Goal: Contribute content: Add original content to the website for others to see

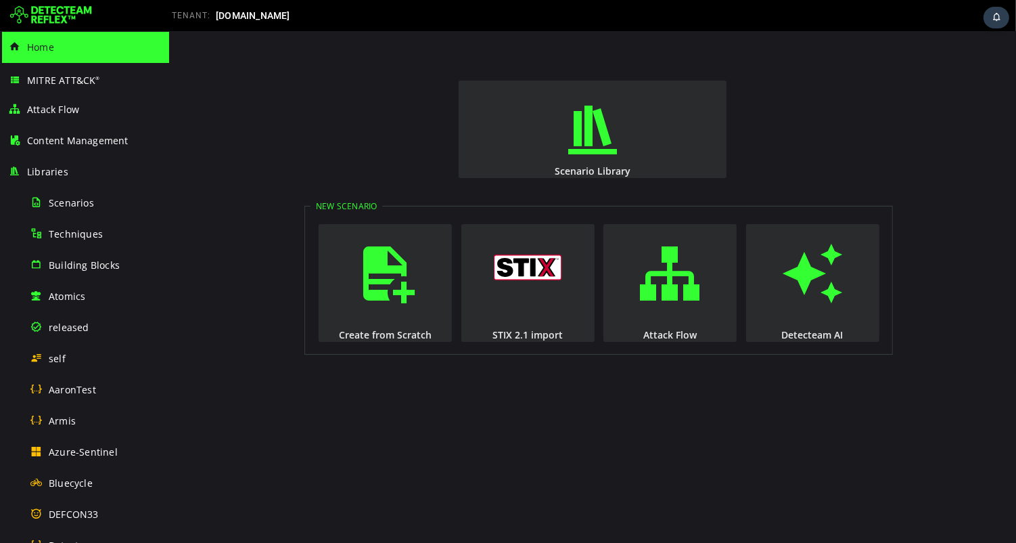
click at [277, 130] on div "Scenario Library New Scenario Create from Scratch STIX 2.1 import Attack Flow D…" at bounding box center [591, 286] width 847 height 511
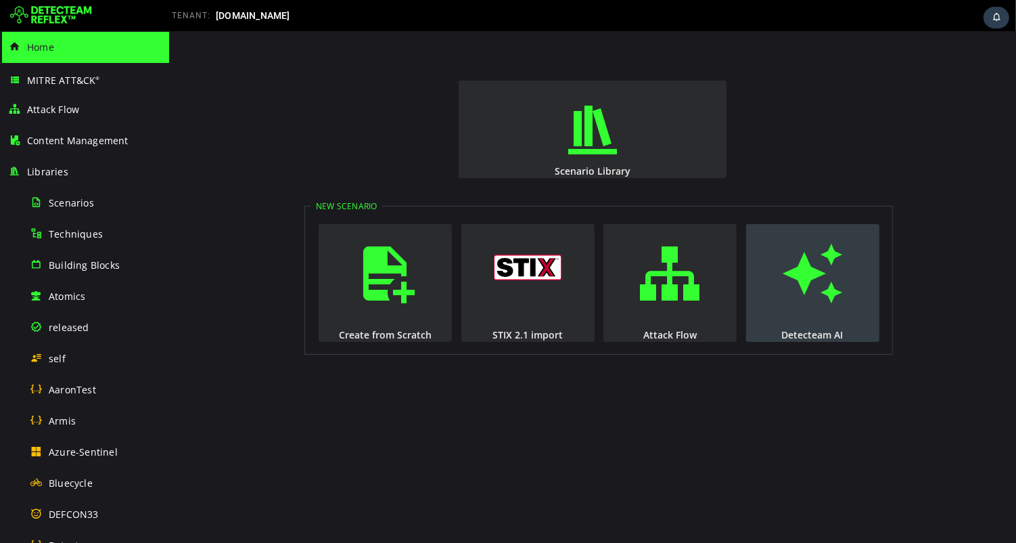
click at [805, 275] on span "button" at bounding box center [812, 273] width 14 height 92
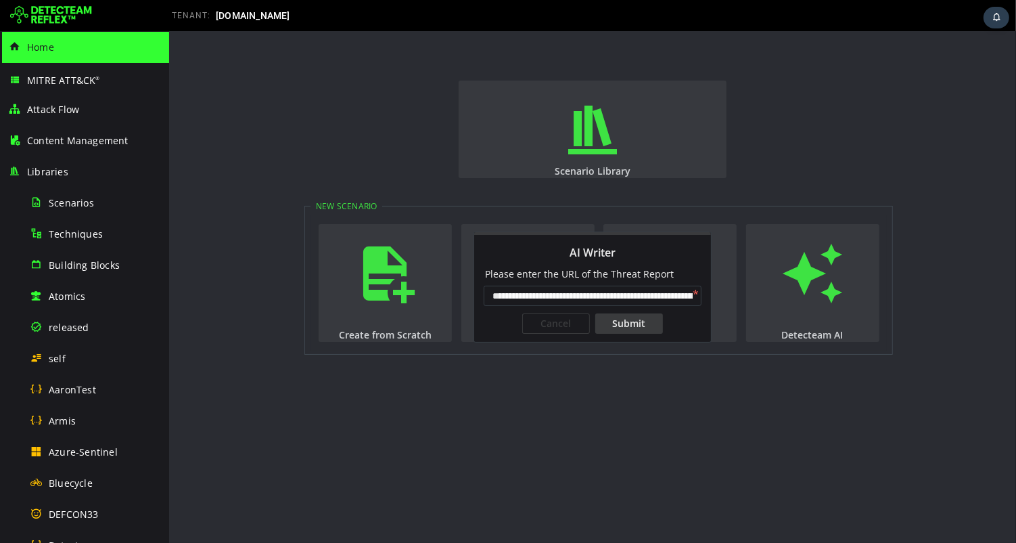
scroll to position [0, 108]
type input "**********"
click at [629, 323] on div "Submit" at bounding box center [629, 323] width 68 height 20
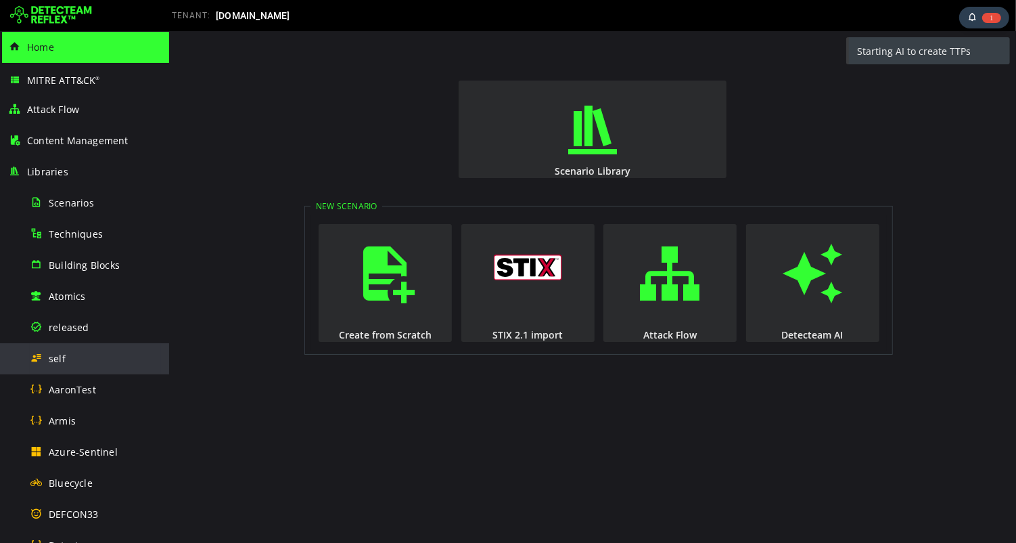
click at [56, 363] on span "self" at bounding box center [57, 358] width 17 height 13
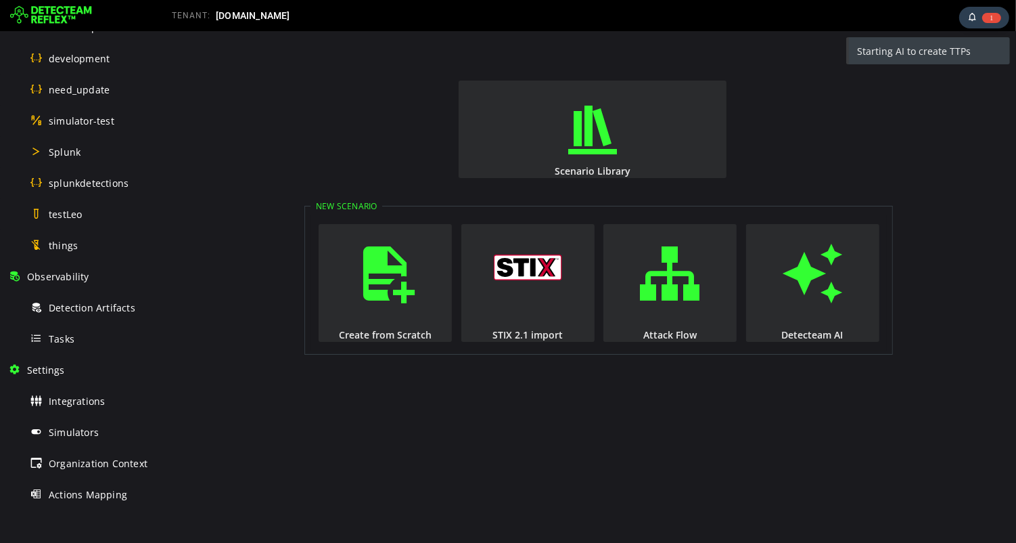
scroll to position [702, 0]
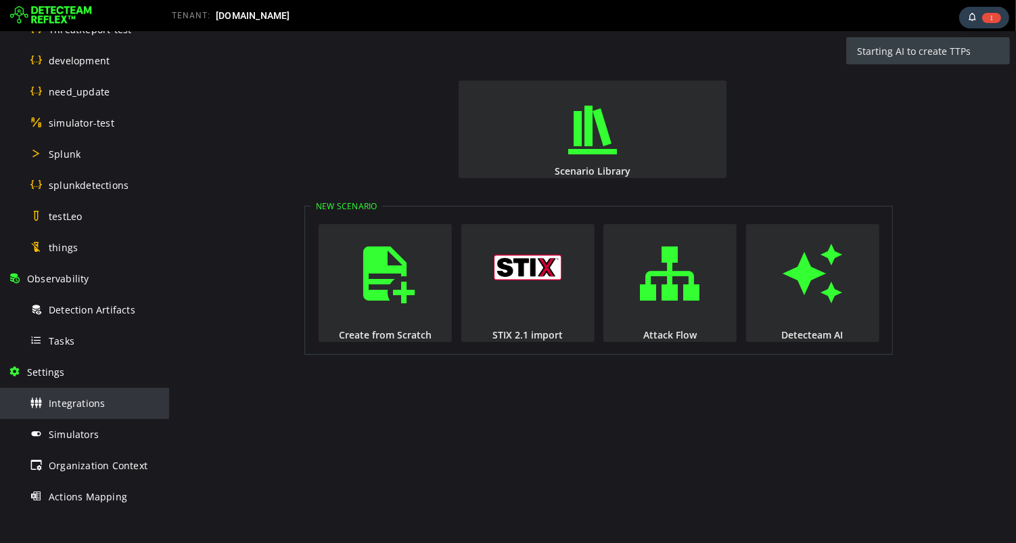
click at [80, 411] on div "Integrations" at bounding box center [95, 403] width 131 height 30
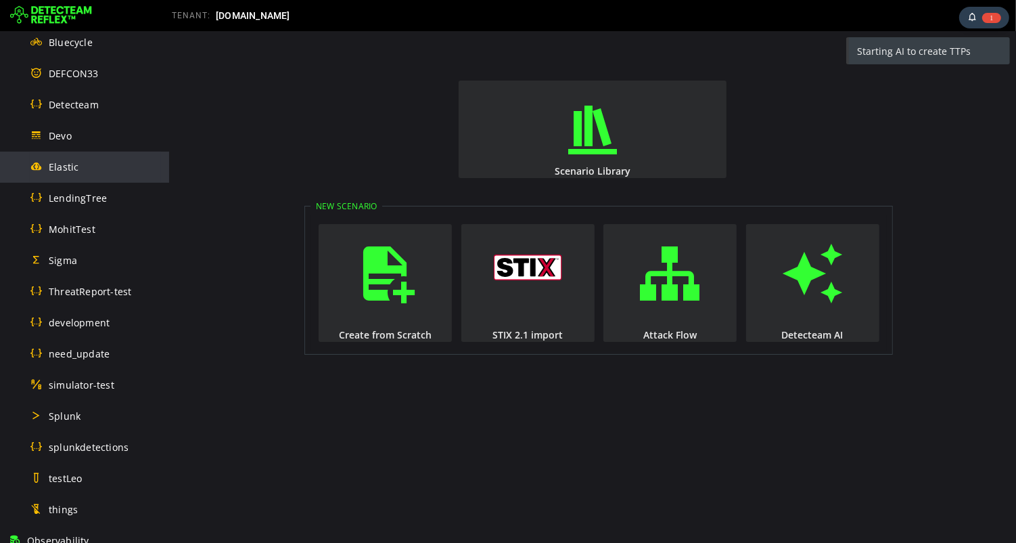
scroll to position [450, 0]
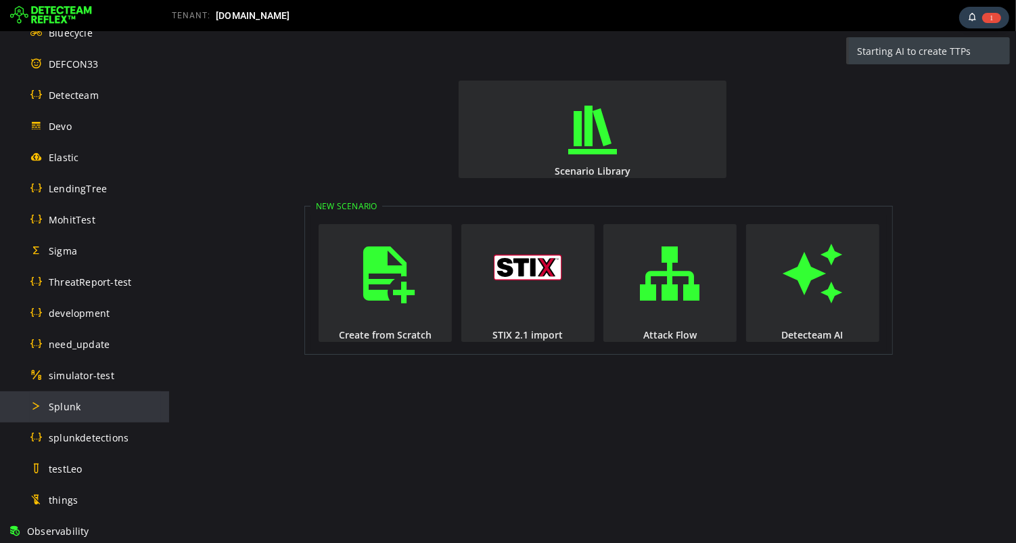
click at [64, 405] on span "Splunk" at bounding box center [65, 406] width 32 height 13
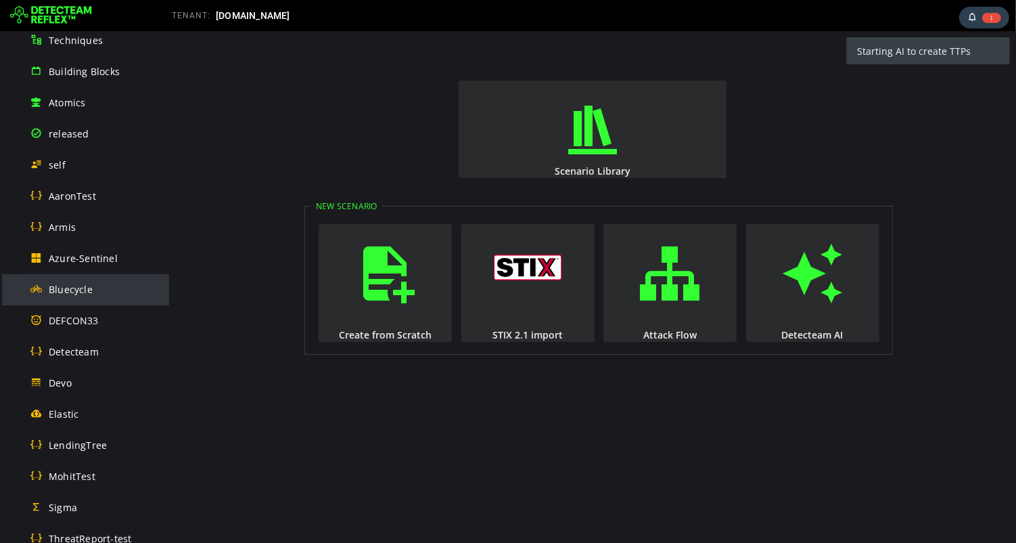
scroll to position [193, 0]
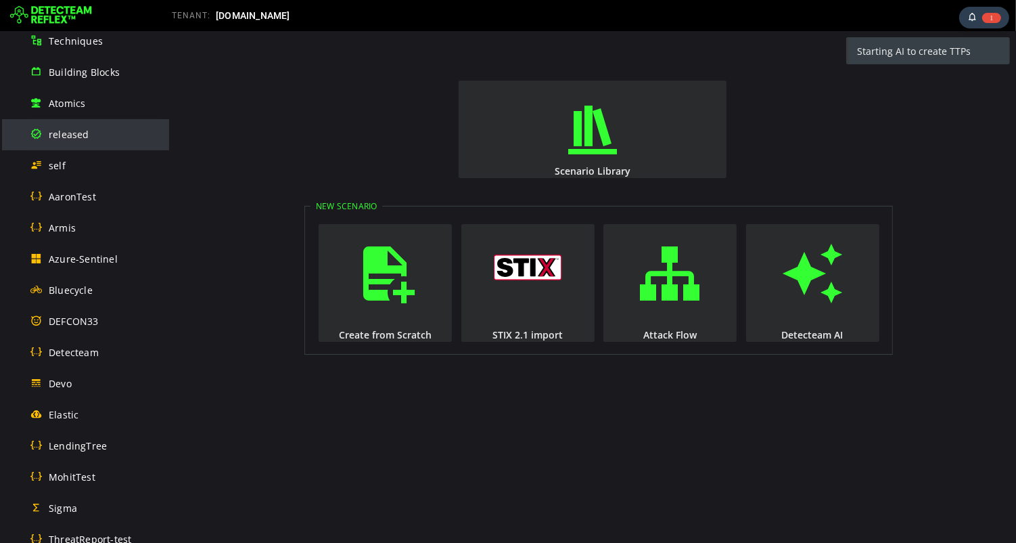
click at [80, 133] on span "released" at bounding box center [69, 134] width 41 height 13
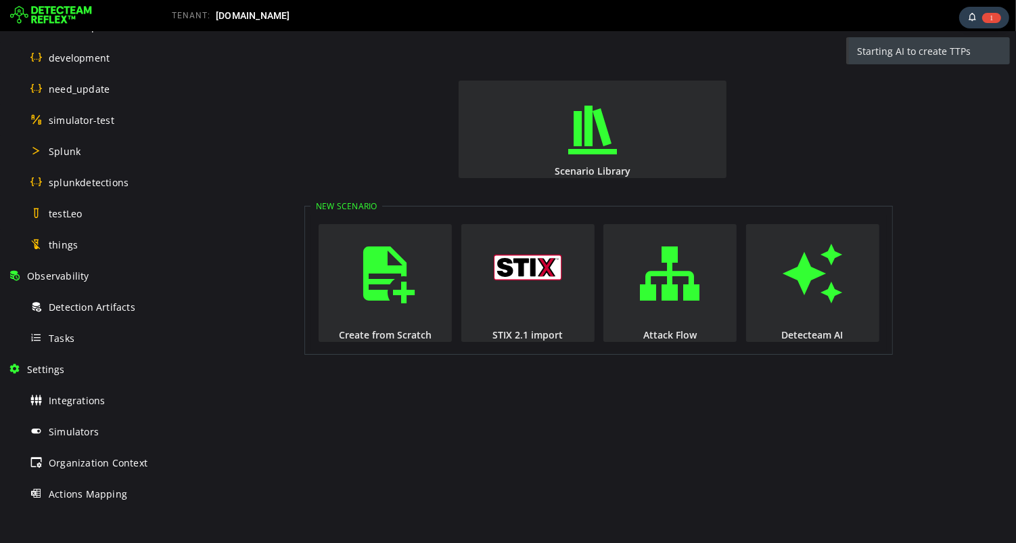
scroll to position [765, 0]
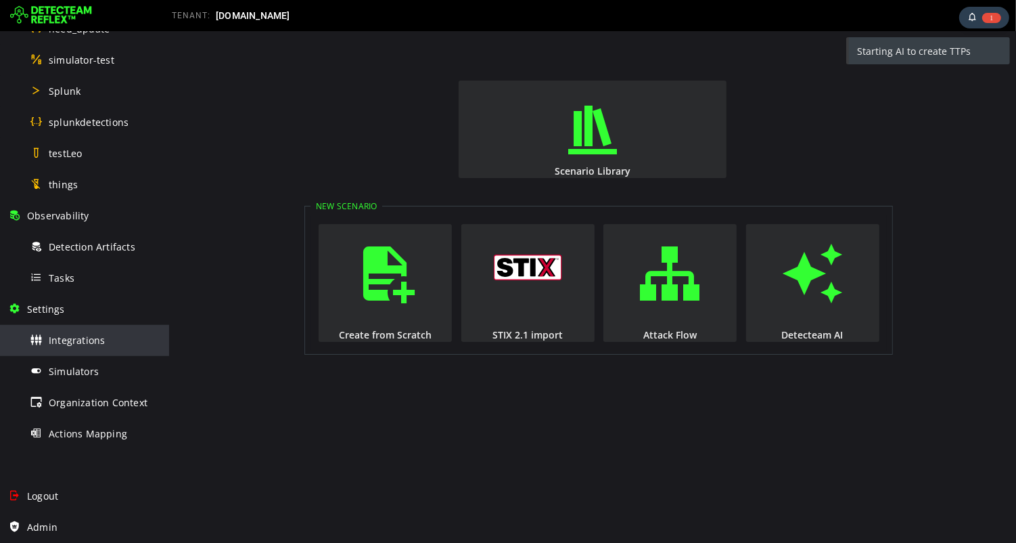
click at [93, 342] on span "Integrations" at bounding box center [77, 340] width 56 height 13
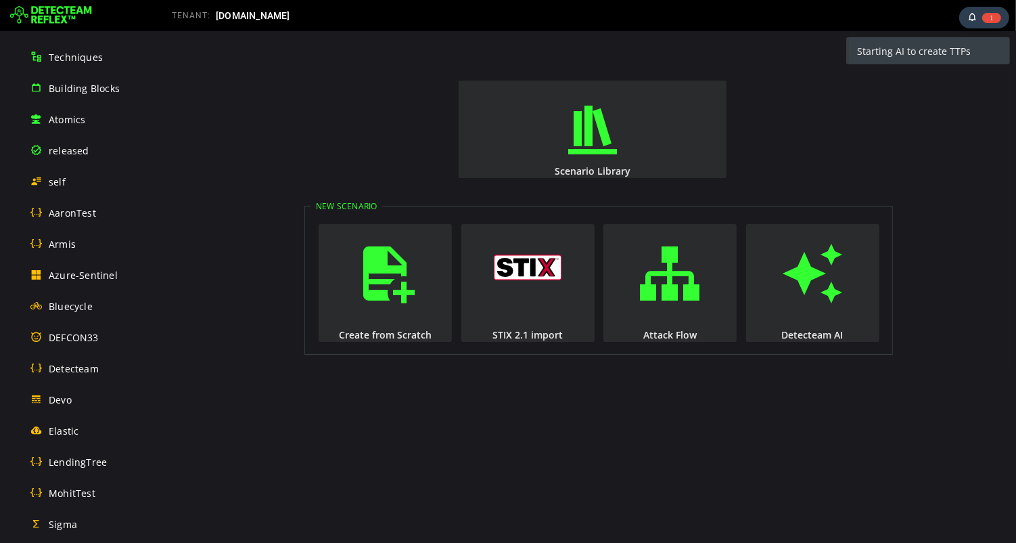
scroll to position [92, 0]
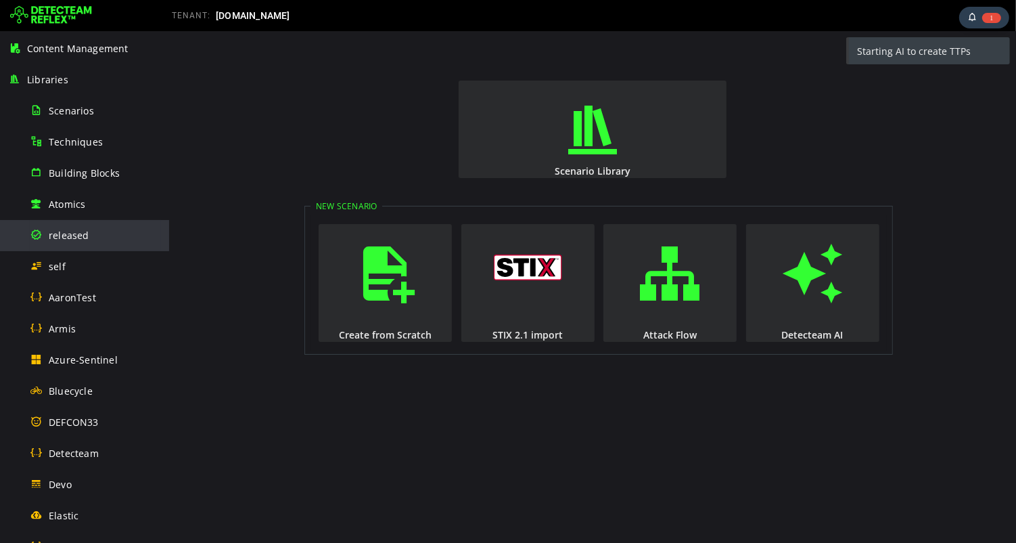
click at [77, 237] on span "released" at bounding box center [69, 235] width 41 height 13
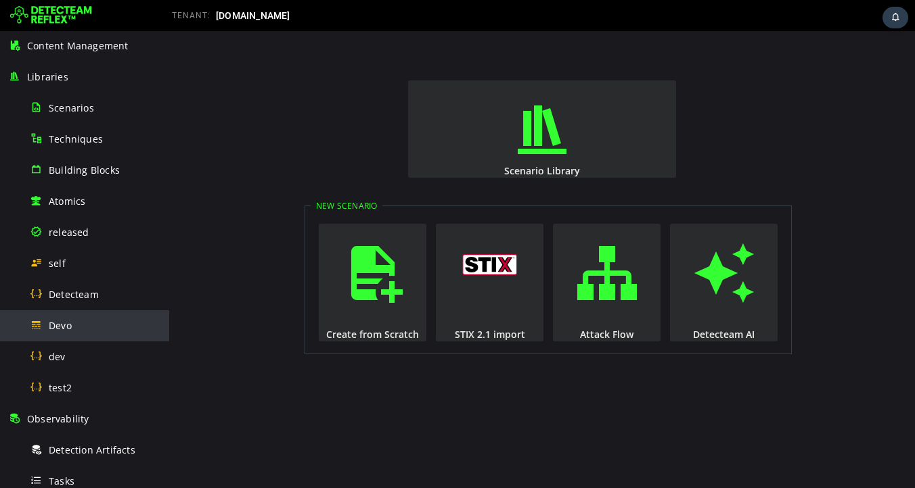
scroll to position [100, 0]
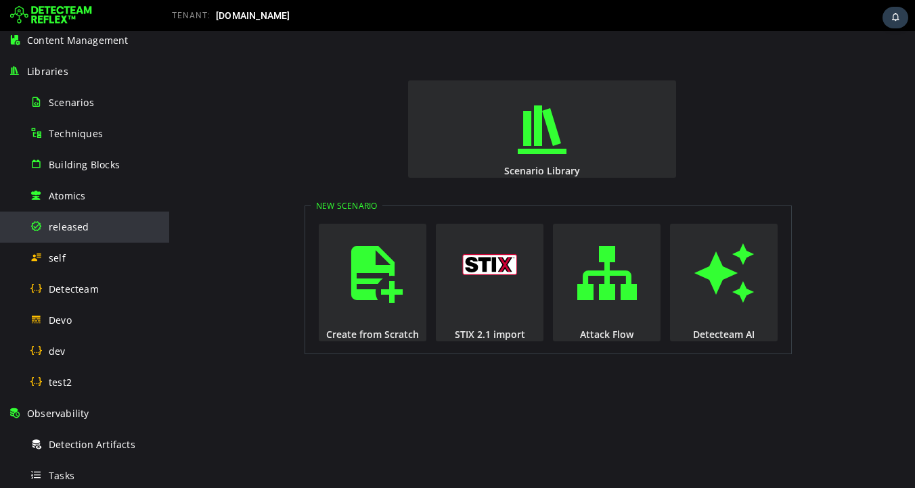
click at [81, 229] on span "released" at bounding box center [69, 227] width 41 height 13
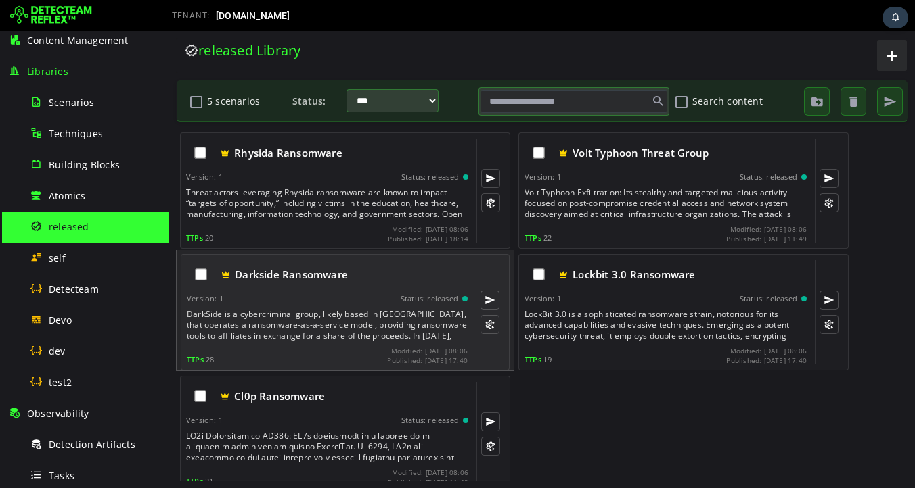
scroll to position [54, 0]
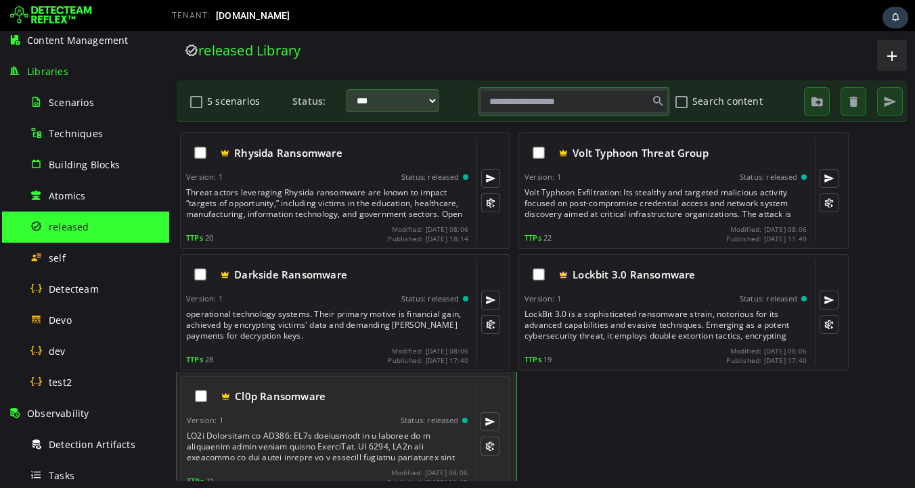
click at [321, 444] on div at bounding box center [328, 447] width 283 height 32
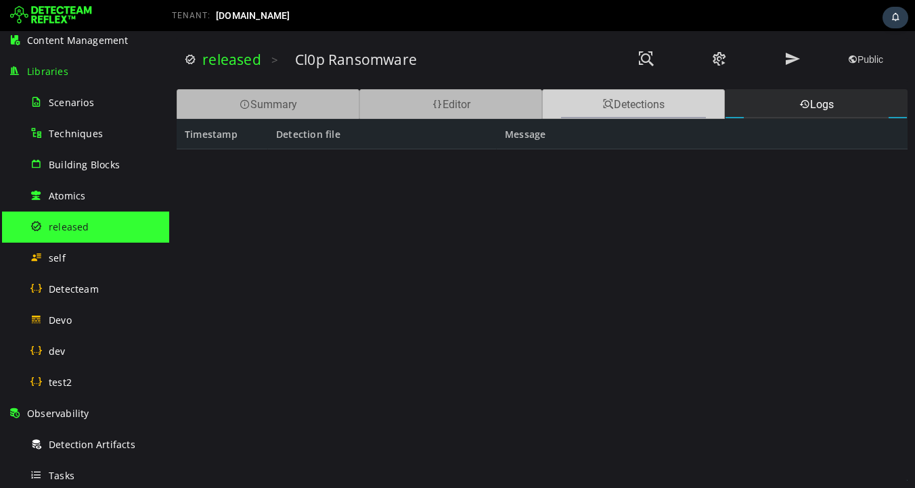
click at [616, 105] on div "Detections" at bounding box center [633, 104] width 183 height 30
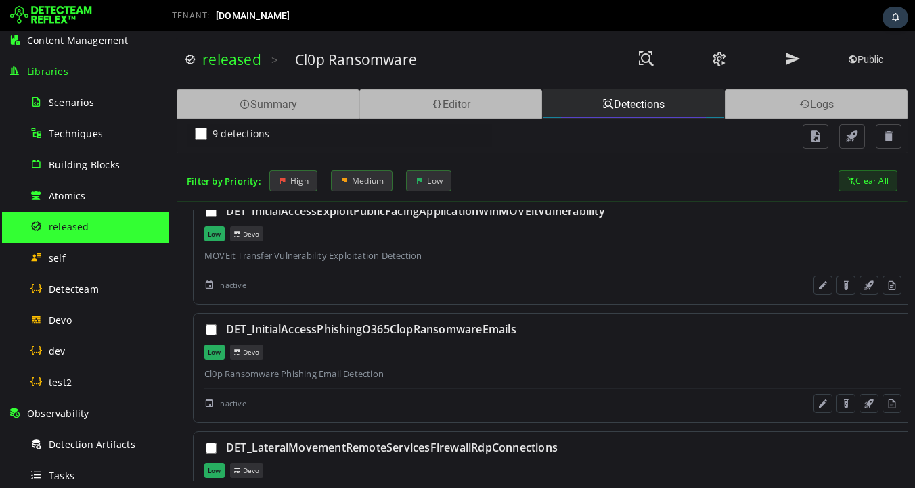
scroll to position [794, 0]
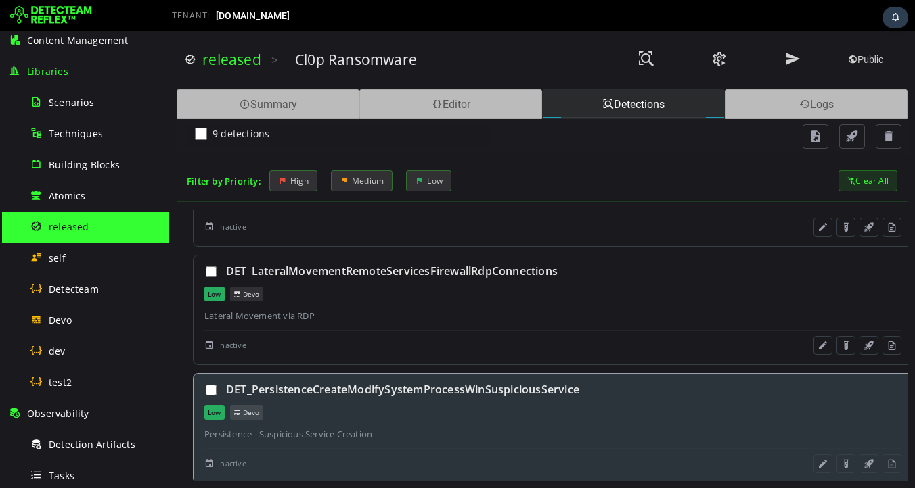
click at [248, 413] on div "Devo" at bounding box center [246, 412] width 33 height 15
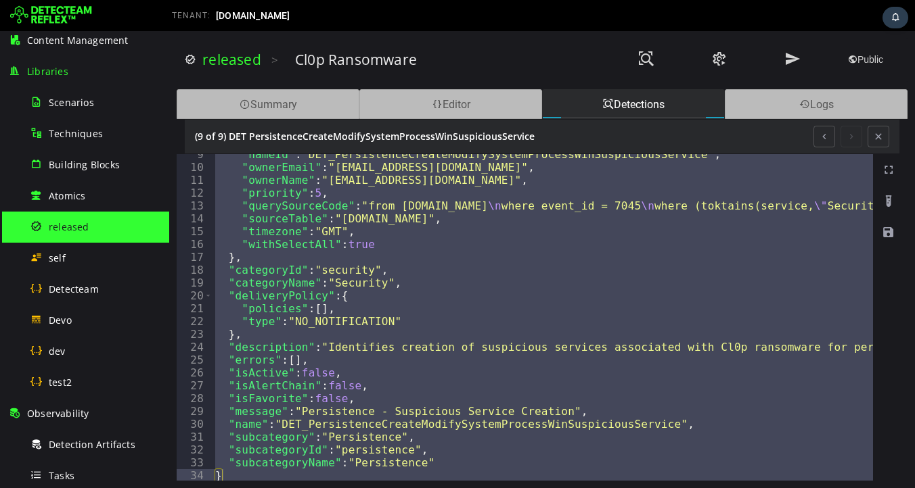
scroll to position [0, 0]
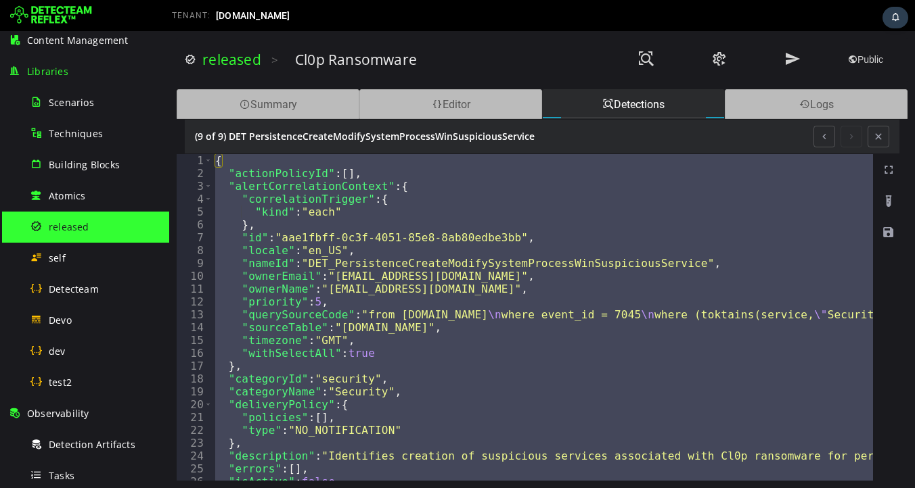
click at [873, 141] on button at bounding box center [878, 137] width 22 height 22
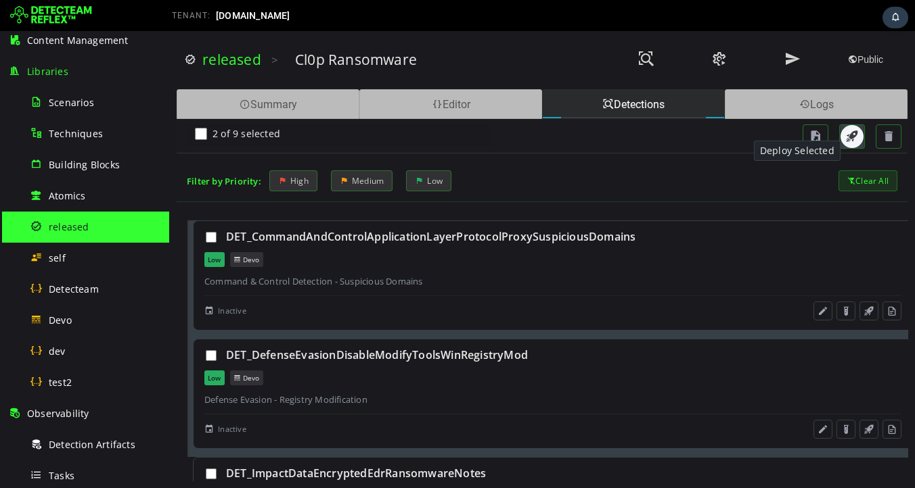
click at [851, 141] on span "button" at bounding box center [852, 137] width 14 height 14
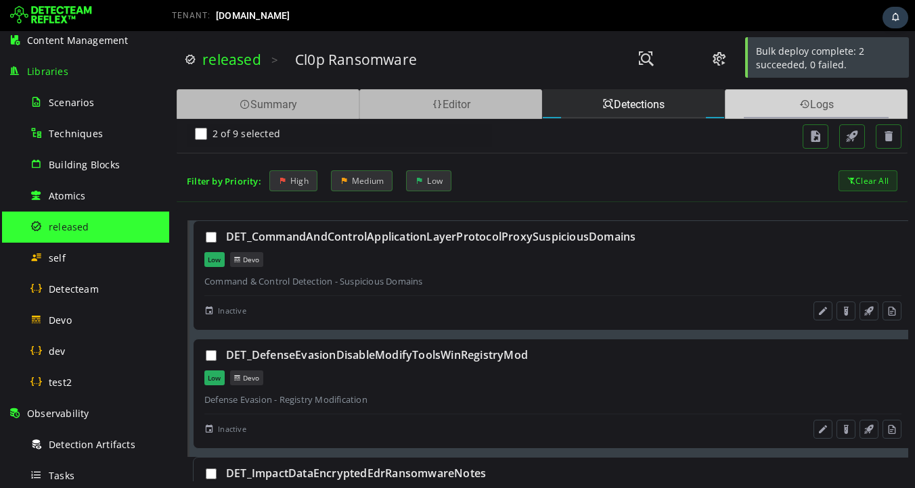
click at [739, 106] on div "Logs" at bounding box center [816, 104] width 183 height 30
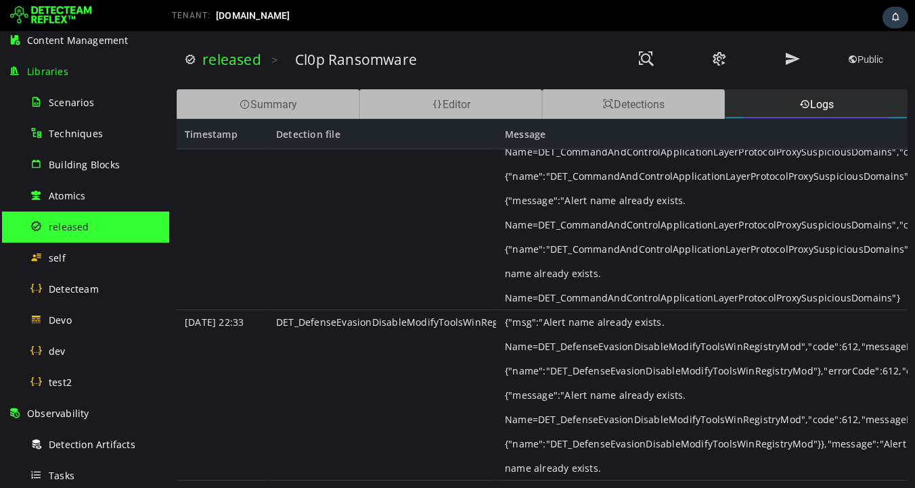
scroll to position [34, 0]
drag, startPoint x: 505, startPoint y: 275, endPoint x: 596, endPoint y: 279, distance: 91.4
click at [596, 279] on div "{"msg":"Alert name already exists. Name=DET_CommandAndControlApplicationLayerPr…" at bounding box center [702, 213] width 411 height 195
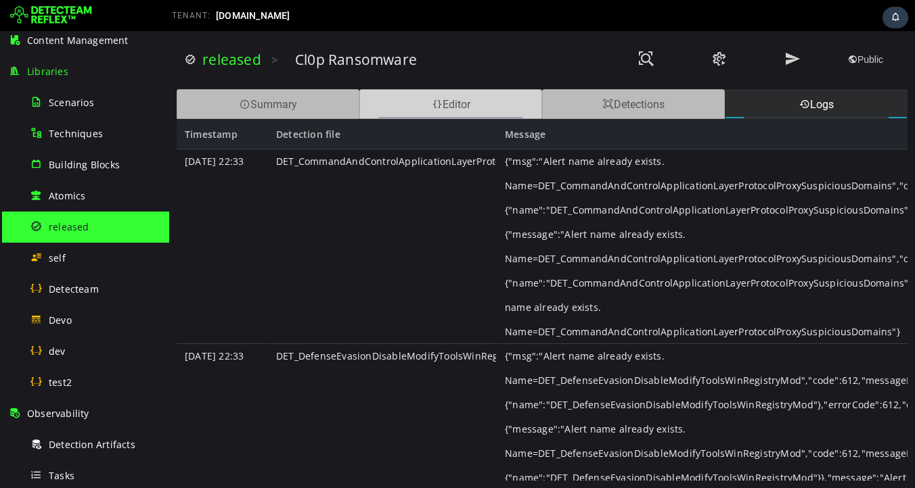
click at [479, 108] on div "Editor" at bounding box center [450, 104] width 183 height 30
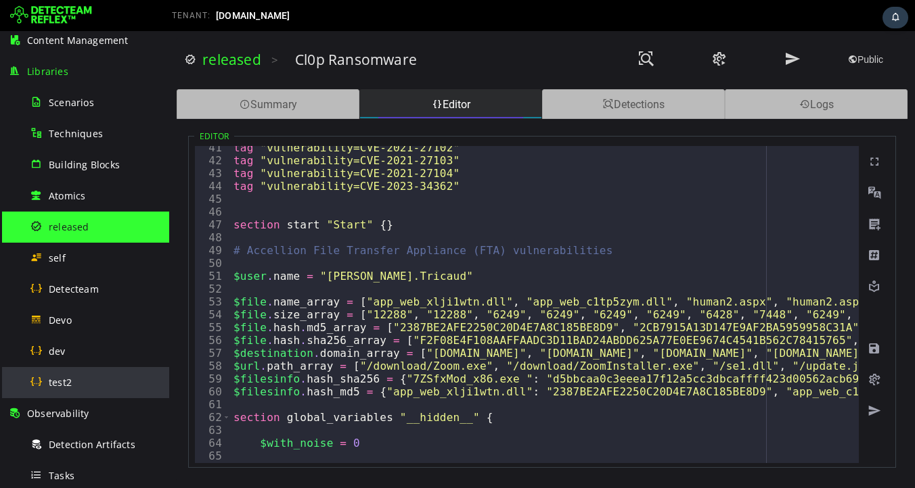
scroll to position [352, 0]
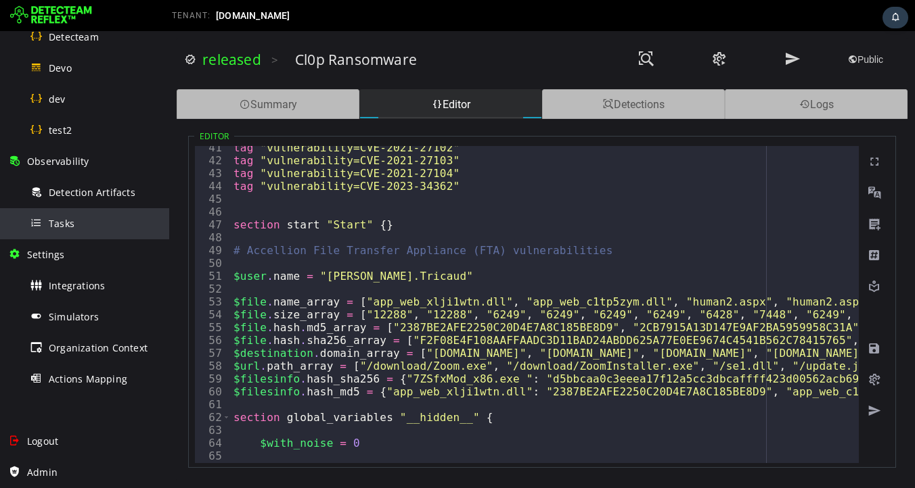
click at [68, 227] on span "Tasks" at bounding box center [62, 223] width 26 height 13
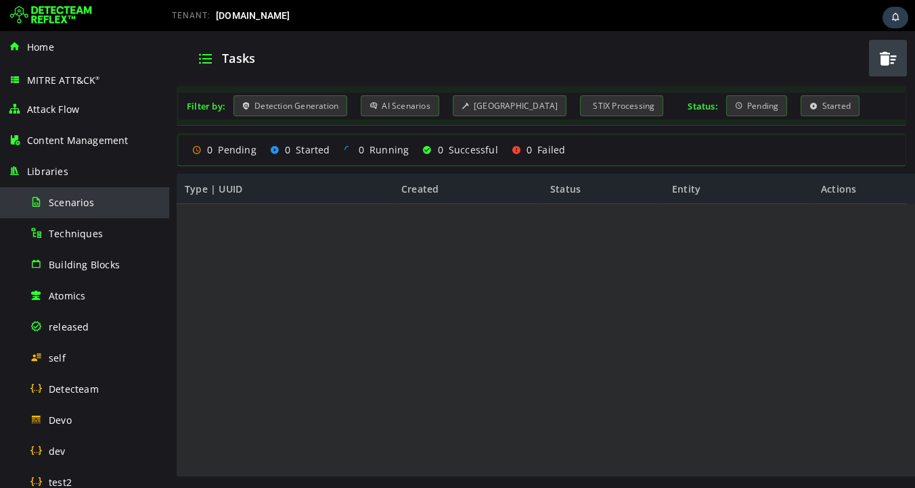
click at [90, 208] on span "Scenarios" at bounding box center [71, 202] width 45 height 13
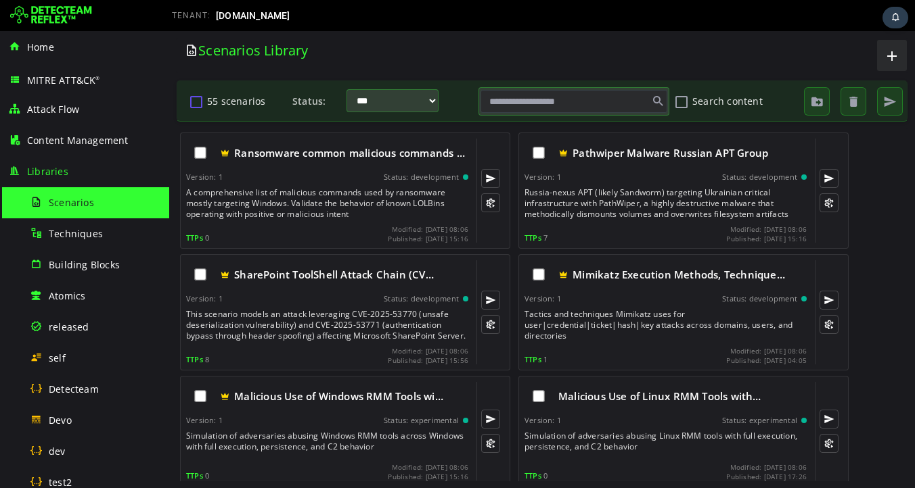
click at [200, 104] on button "55 scenarios" at bounding box center [196, 101] width 16 height 23
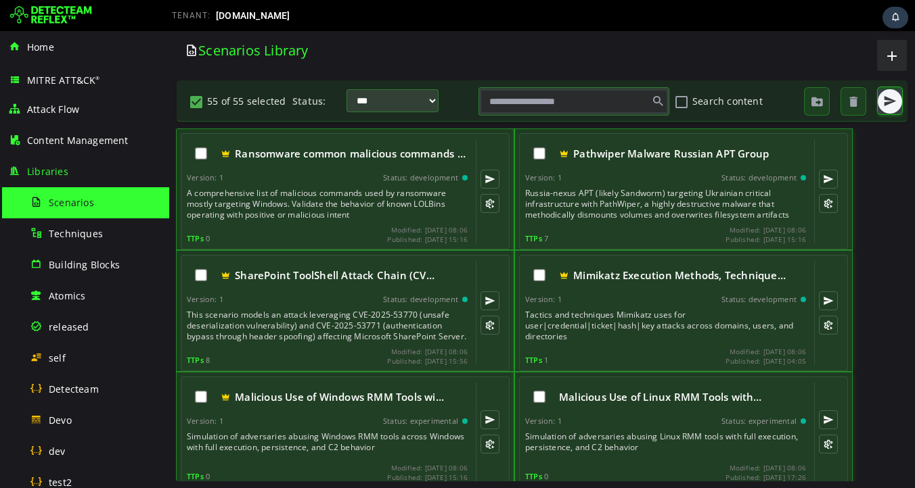
click at [886, 108] on button "button" at bounding box center [889, 101] width 24 height 24
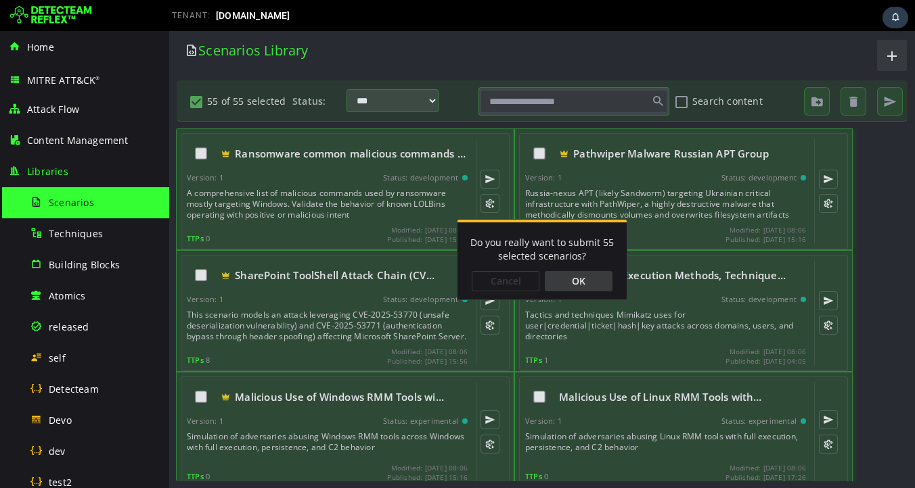
click at [591, 278] on div "OK" at bounding box center [579, 281] width 68 height 20
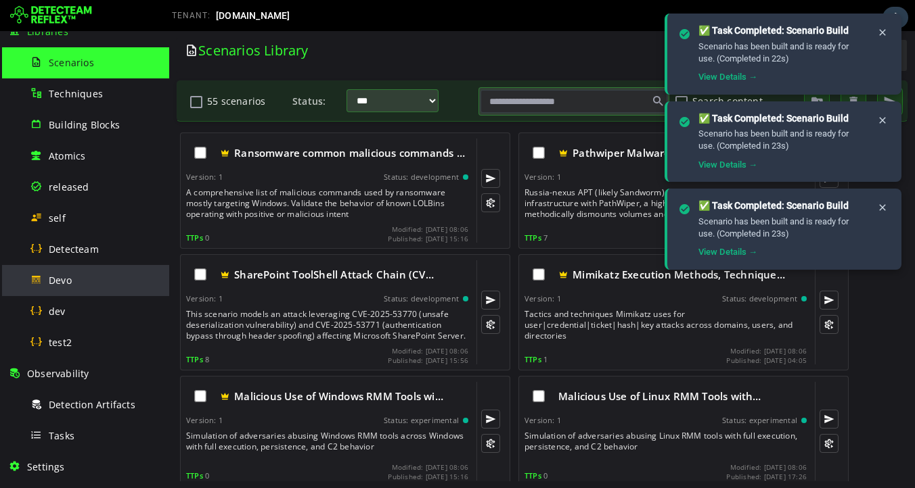
scroll to position [149, 0]
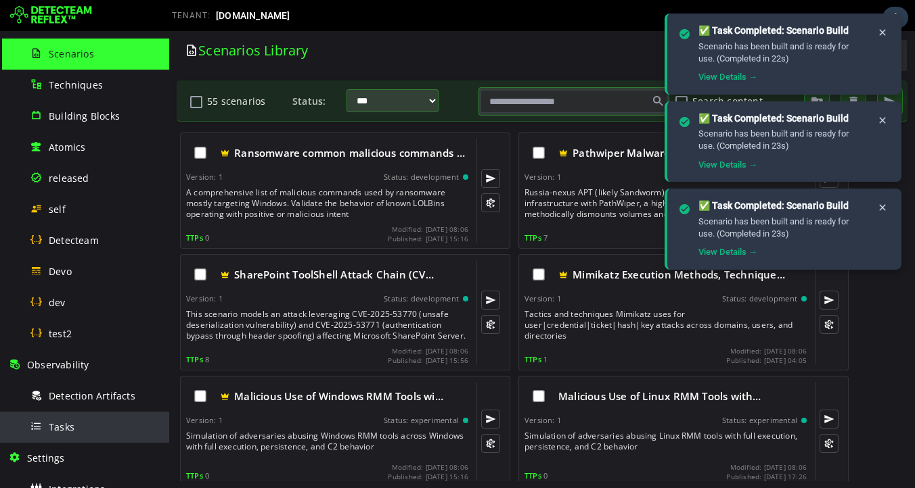
click at [88, 429] on div "Tasks" at bounding box center [95, 427] width 131 height 30
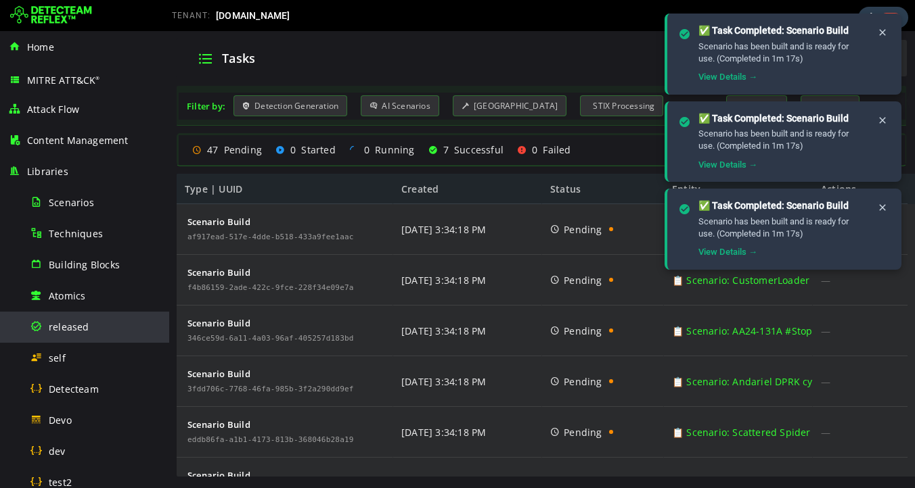
click at [81, 327] on span "released" at bounding box center [69, 327] width 41 height 13
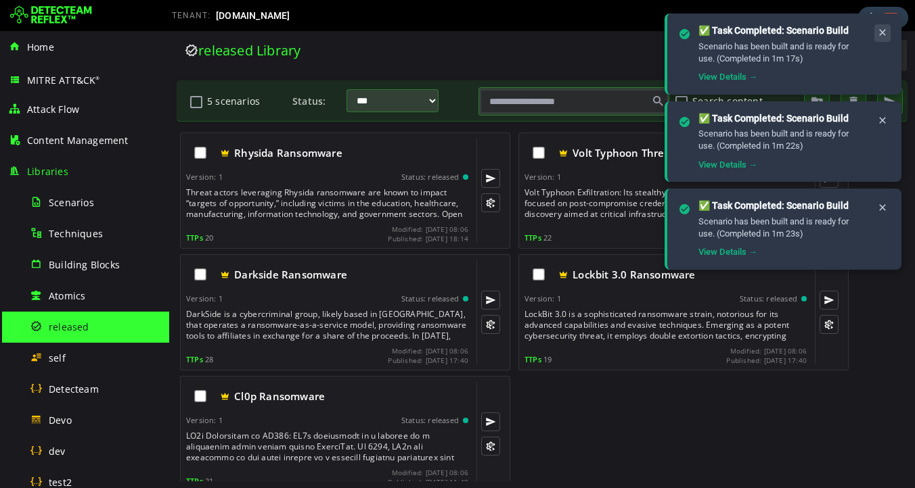
click at [880, 35] on icon at bounding box center [882, 33] width 11 height 12
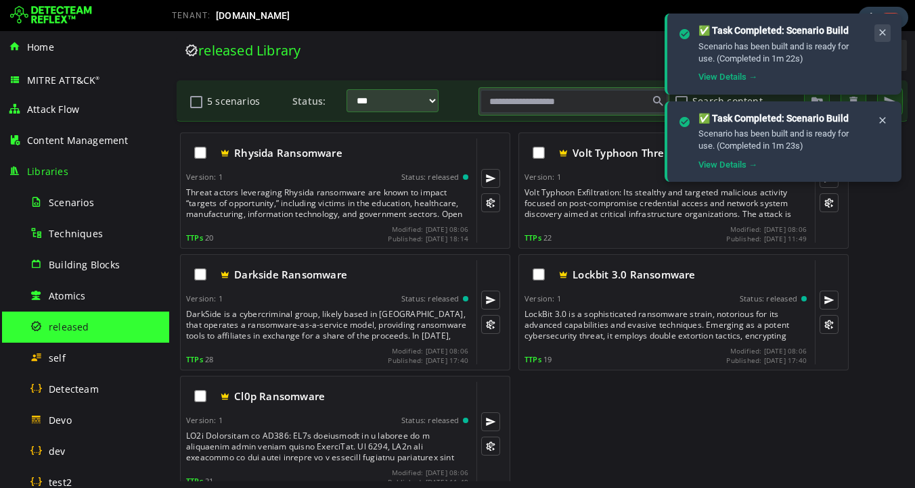
click at [875, 36] on button at bounding box center [882, 33] width 16 height 18
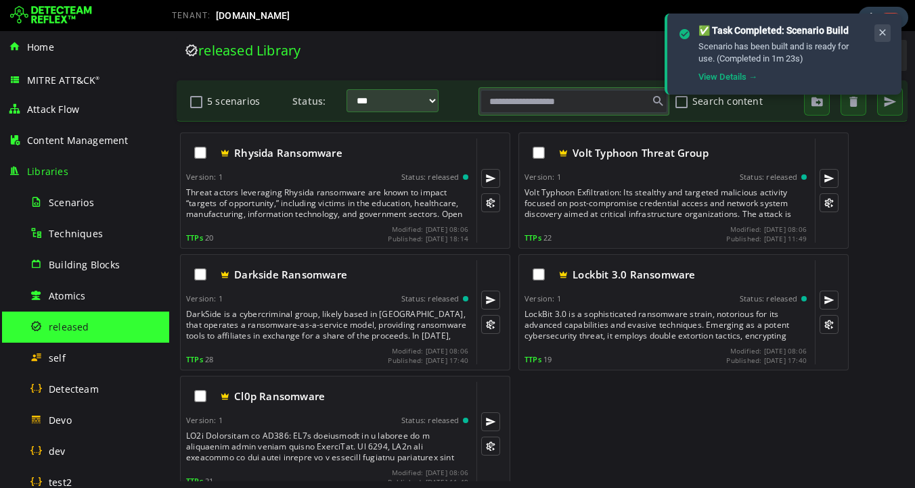
click at [881, 33] on icon at bounding box center [882, 33] width 11 height 12
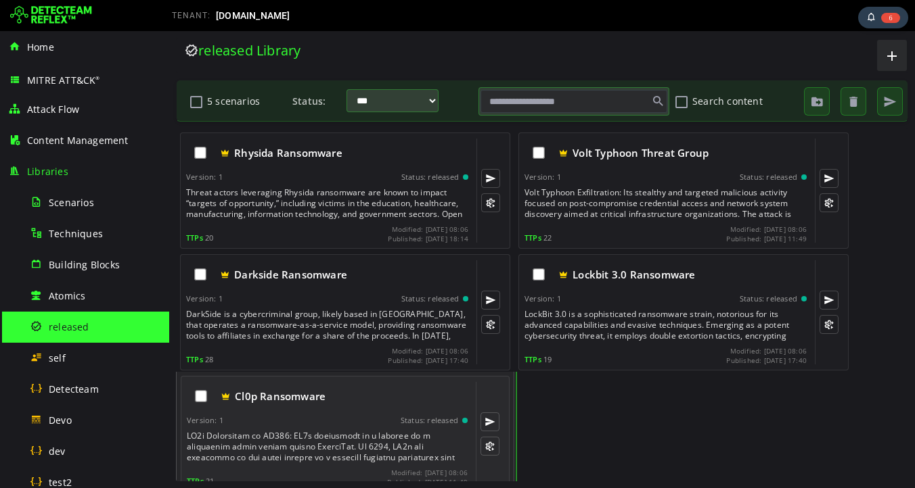
click at [319, 426] on div "Cl0p Ransomware Version: 1 Status: released TTPs 21 Modified: [DATE] 08:06 Publ…" at bounding box center [327, 434] width 281 height 104
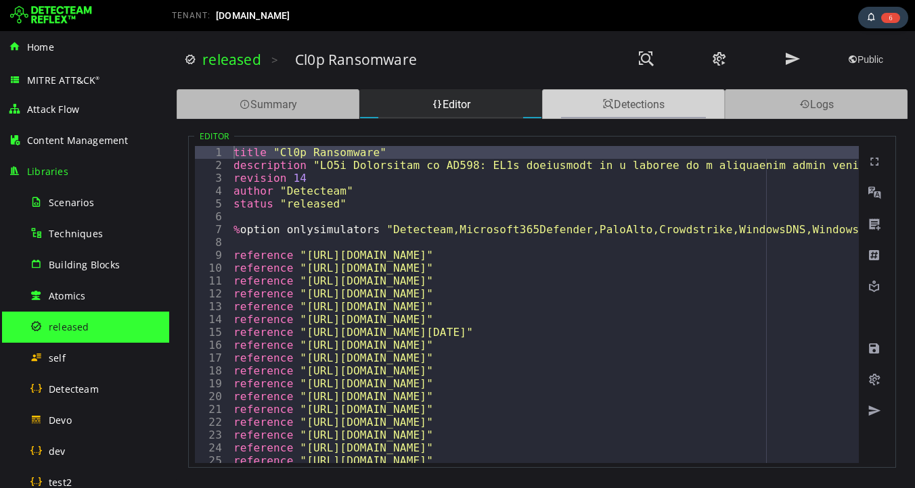
click at [633, 108] on div "Detections" at bounding box center [633, 104] width 183 height 30
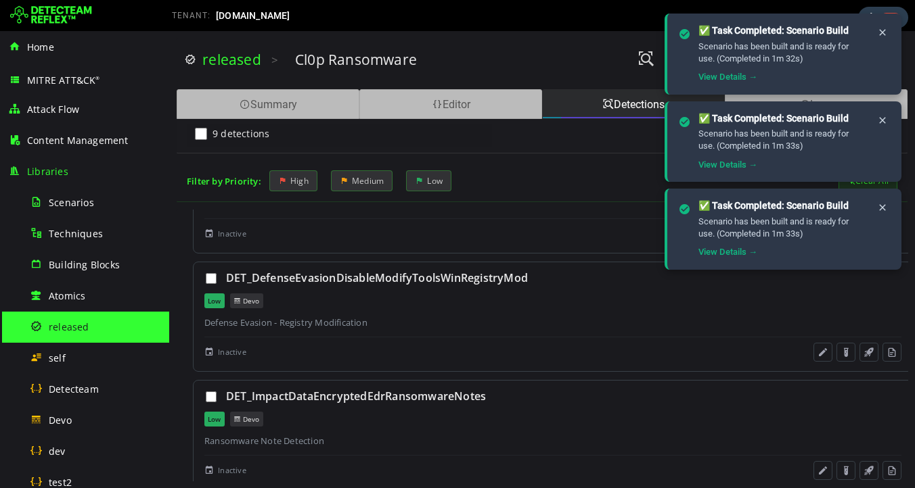
scroll to position [27, 0]
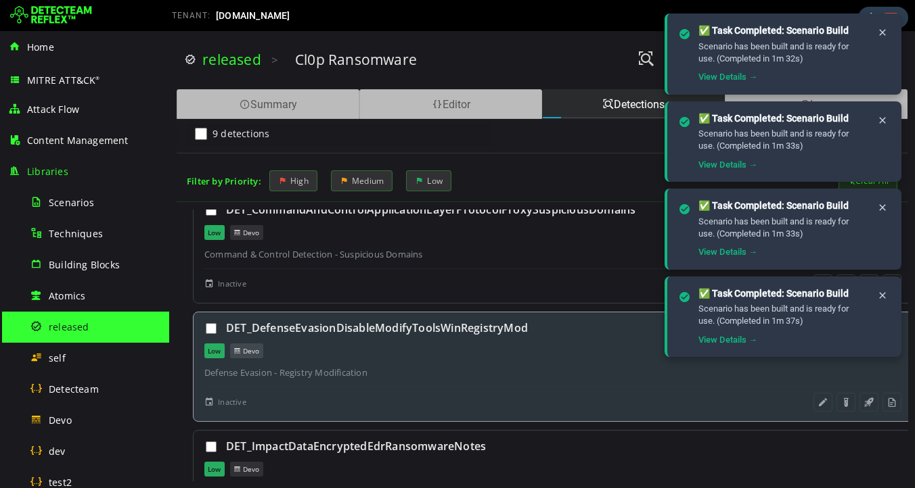
click at [580, 354] on div "Low [GEOGRAPHIC_DATA]" at bounding box center [552, 351] width 697 height 15
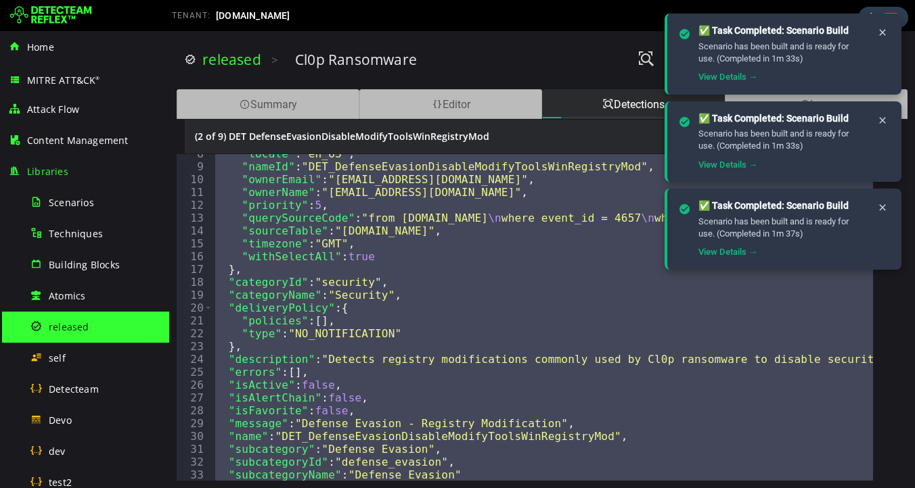
scroll to position [110, 0]
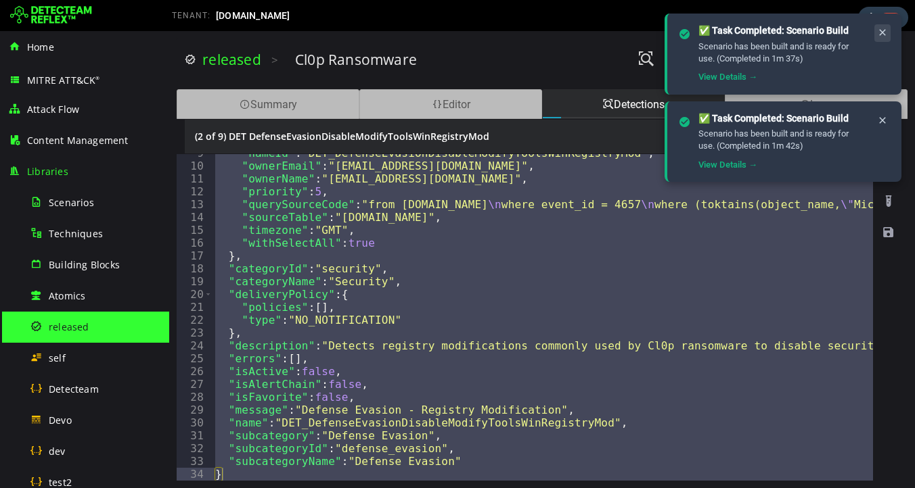
click at [881, 32] on icon at bounding box center [882, 33] width 11 height 12
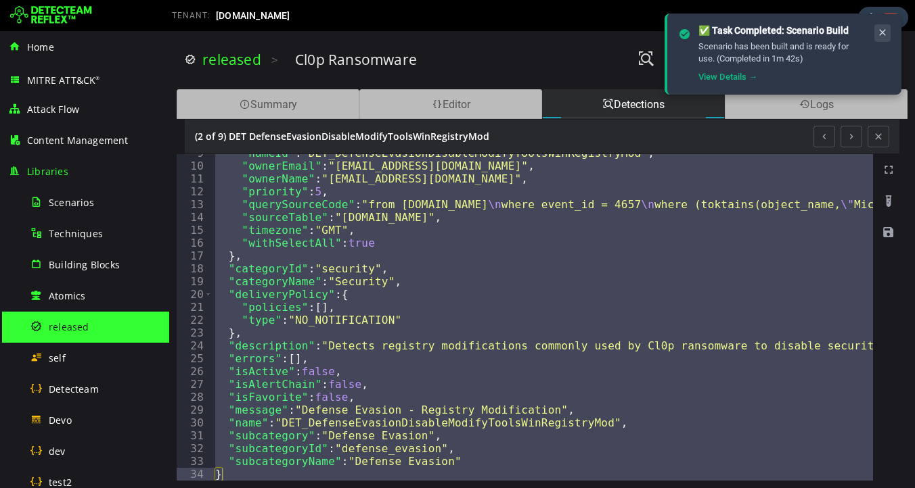
click at [884, 35] on icon at bounding box center [882, 33] width 11 height 12
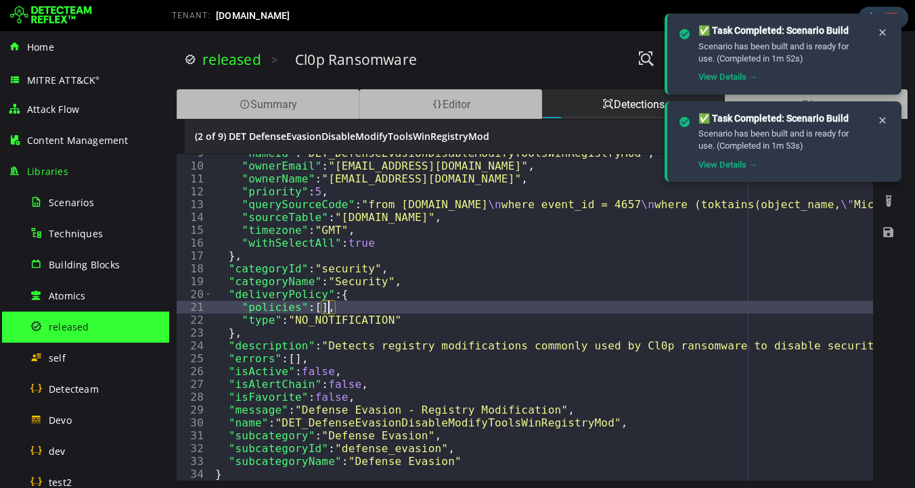
type textarea "**"
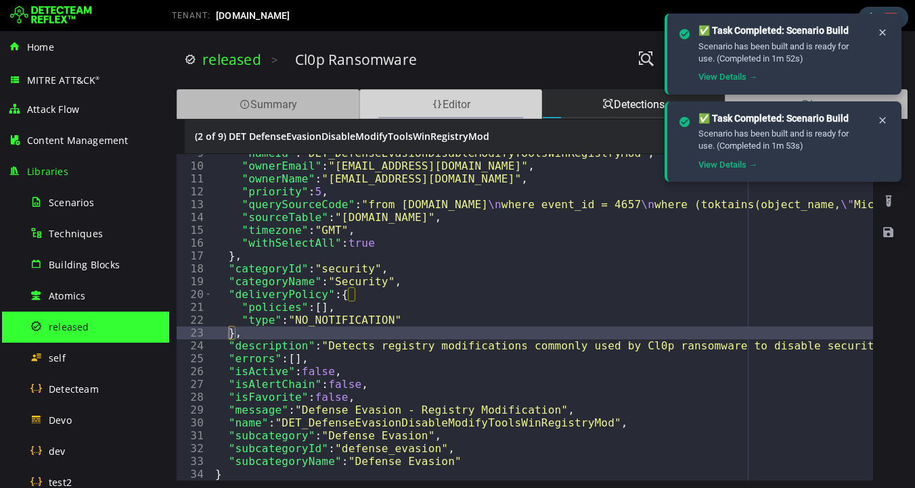
click at [442, 99] on div "Editor" at bounding box center [450, 104] width 183 height 30
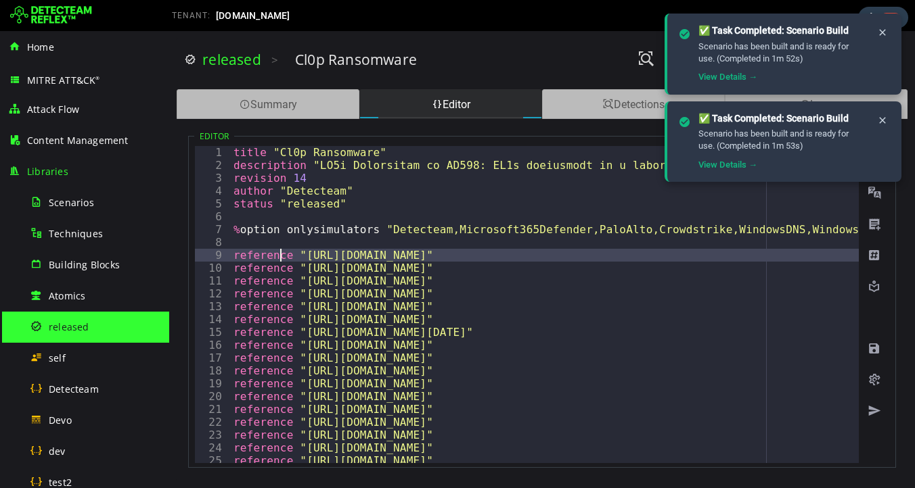
click at [875, 380] on span at bounding box center [874, 380] width 14 height 14
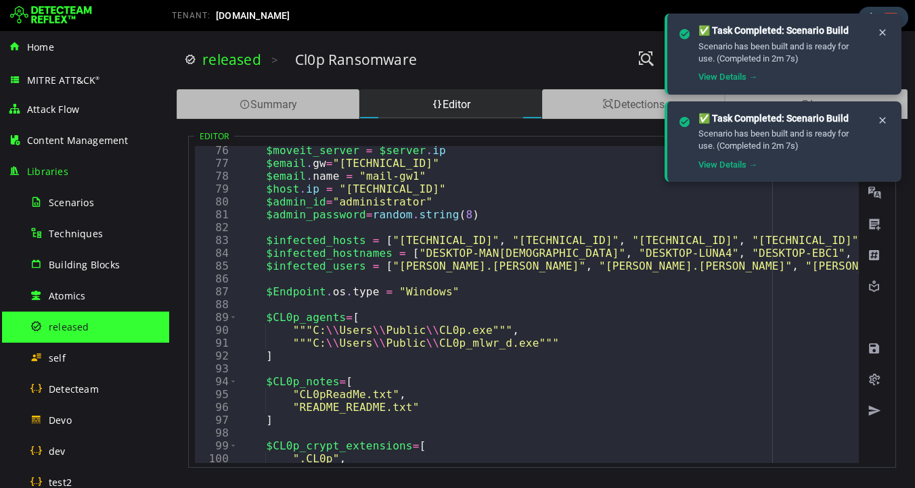
scroll to position [967, 0]
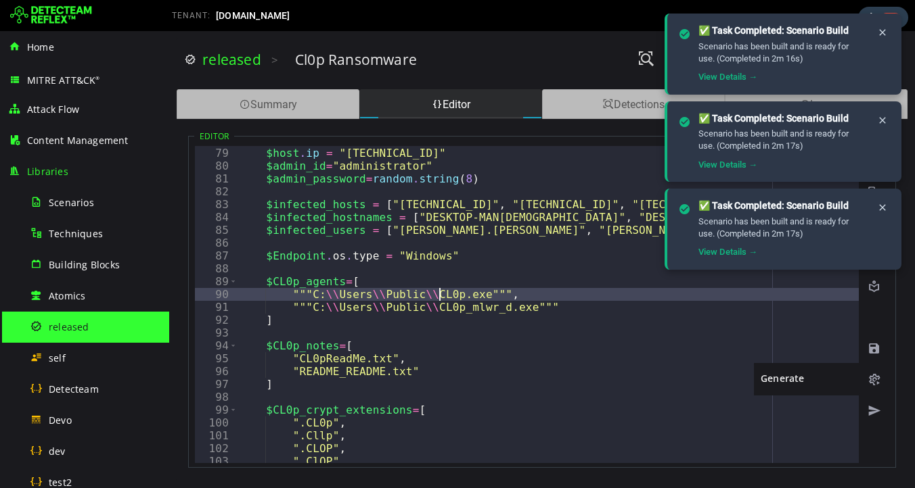
scroll to position [0, 11]
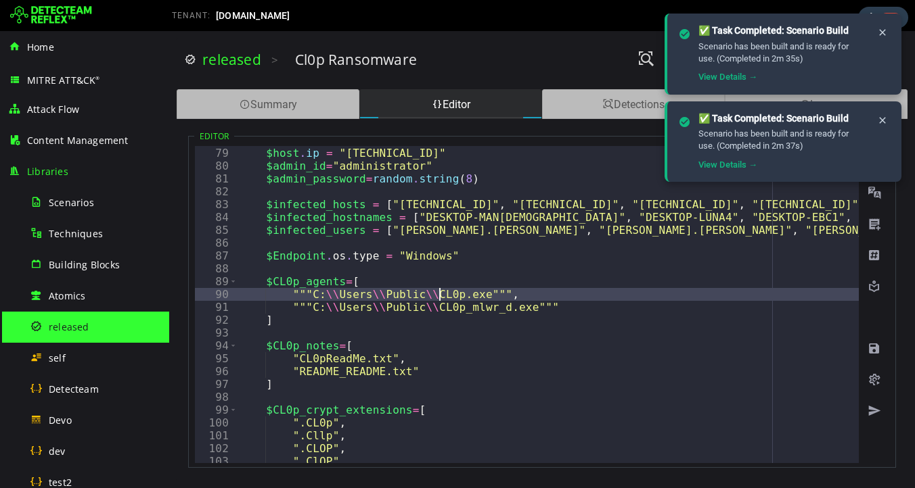
type textarea "**********"
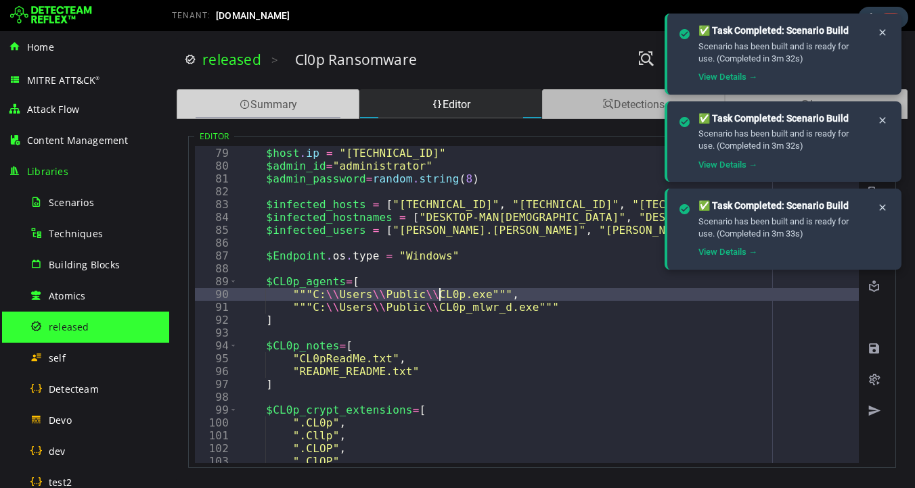
click at [296, 107] on div "Summary" at bounding box center [268, 104] width 183 height 30
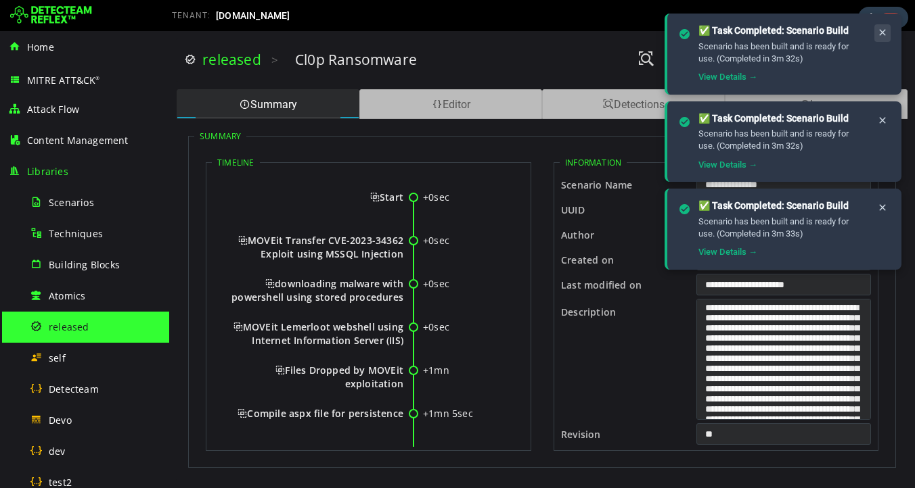
click at [881, 33] on icon at bounding box center [882, 33] width 11 height 12
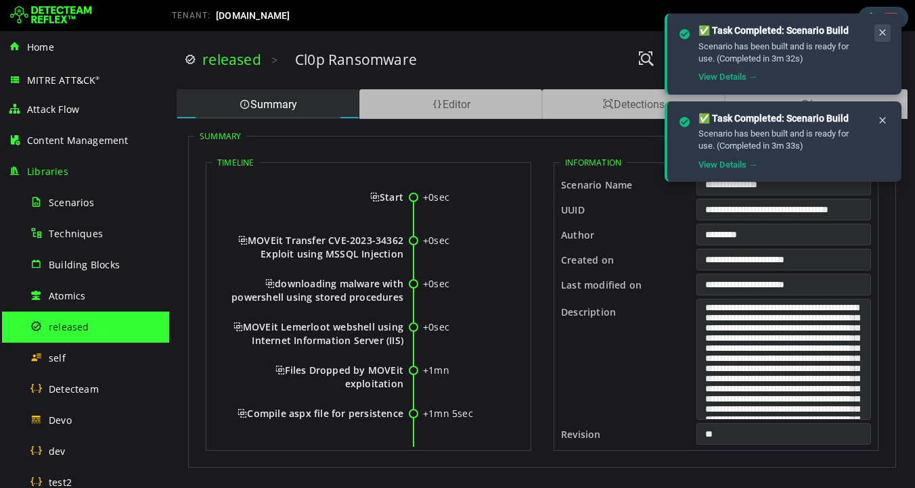
click at [881, 34] on icon at bounding box center [882, 33] width 11 height 12
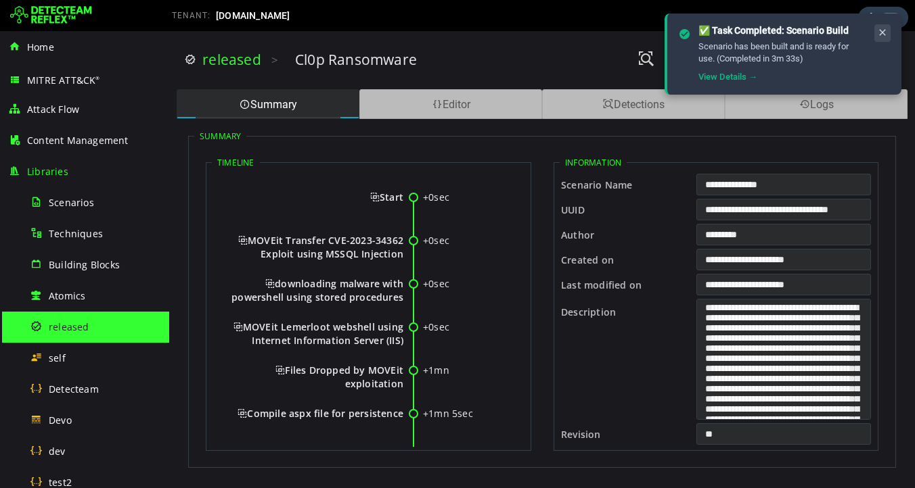
click at [881, 34] on icon at bounding box center [882, 33] width 11 height 12
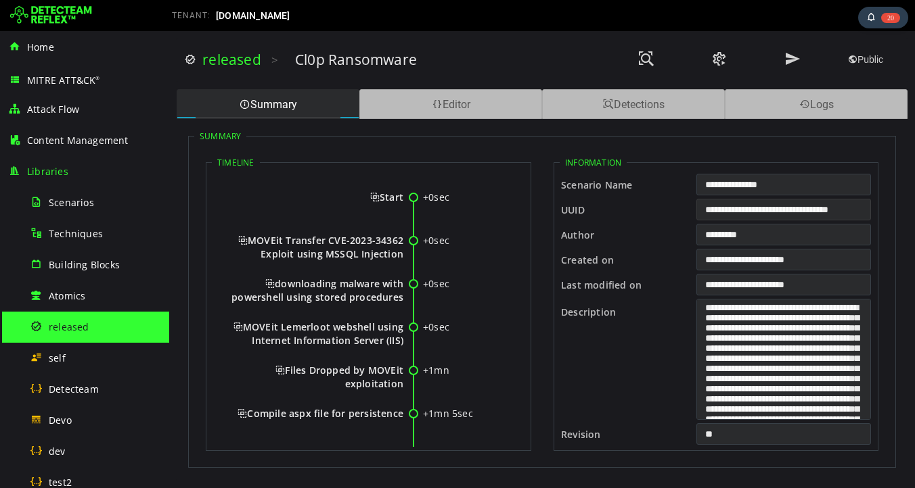
click at [766, 210] on input "**********" at bounding box center [783, 210] width 175 height 22
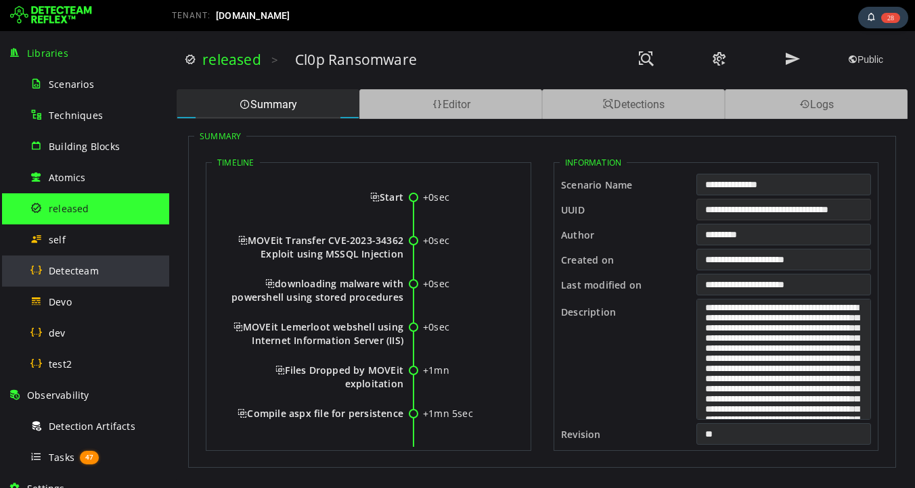
scroll to position [127, 0]
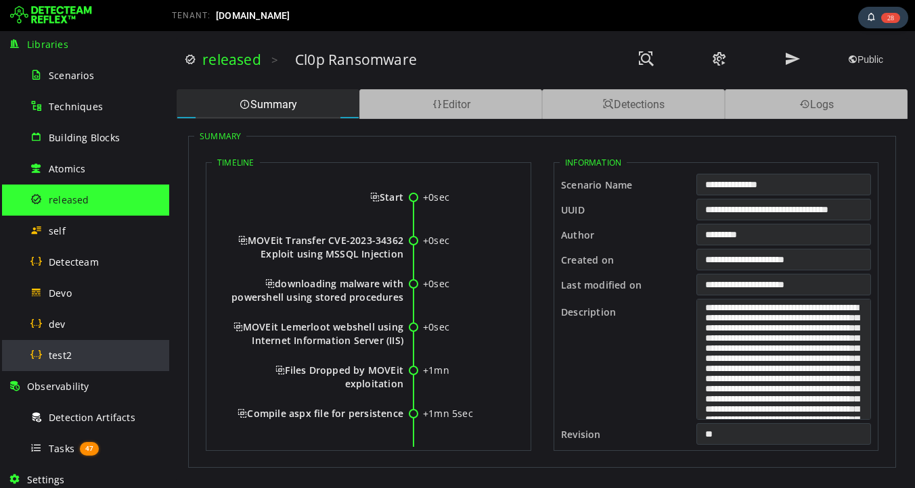
click at [66, 359] on span "test2" at bounding box center [60, 355] width 23 height 13
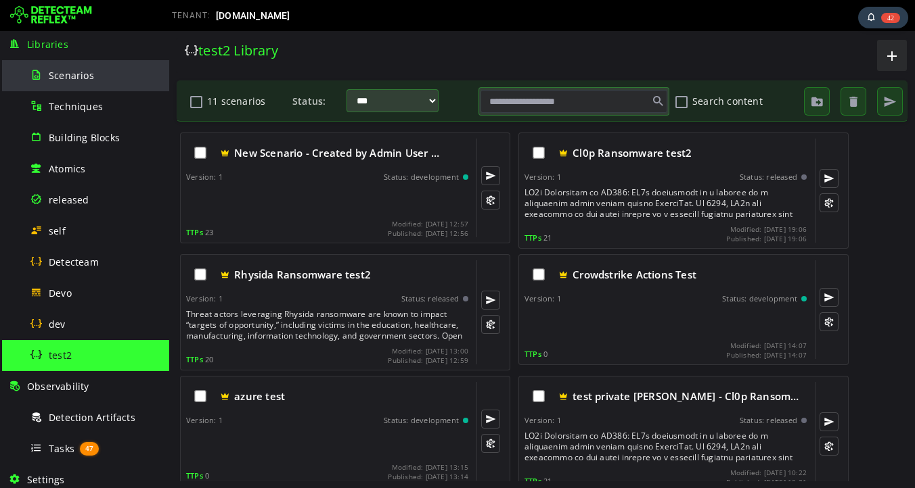
click at [76, 78] on span "Scenarios" at bounding box center [71, 75] width 45 height 13
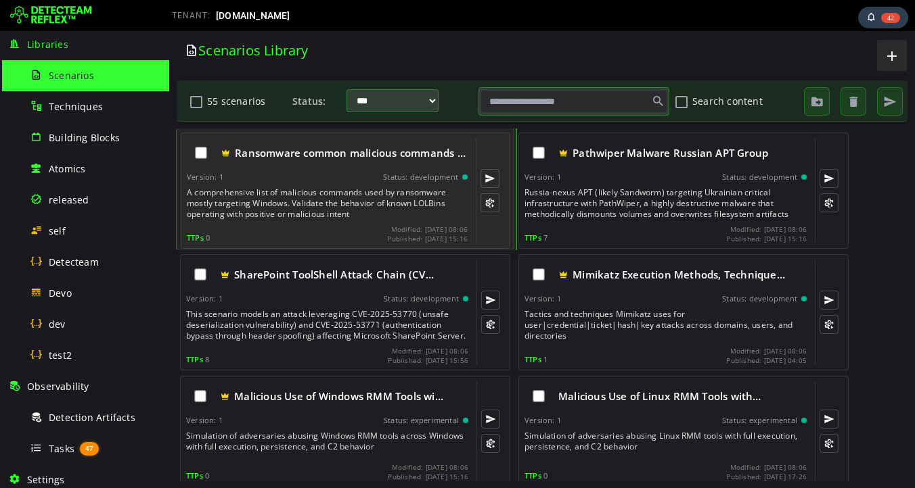
click at [291, 219] on div "A comprehensive list of malicious commands used by ransomware mostly targeting …" at bounding box center [328, 203] width 283 height 32
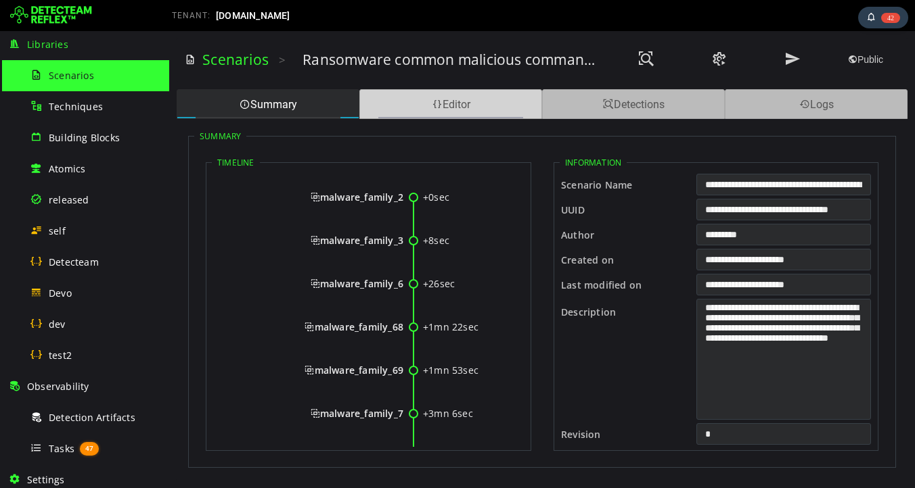
click at [462, 103] on div "Editor" at bounding box center [450, 104] width 183 height 30
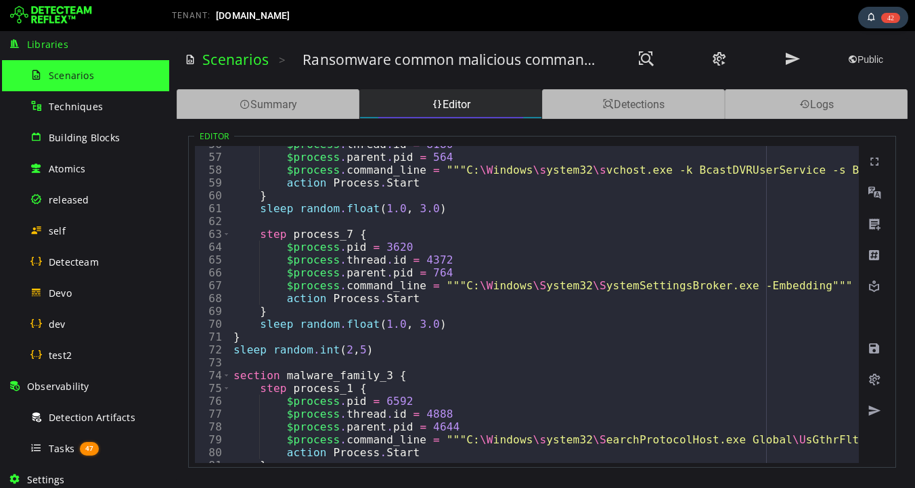
scroll to position [387, 0]
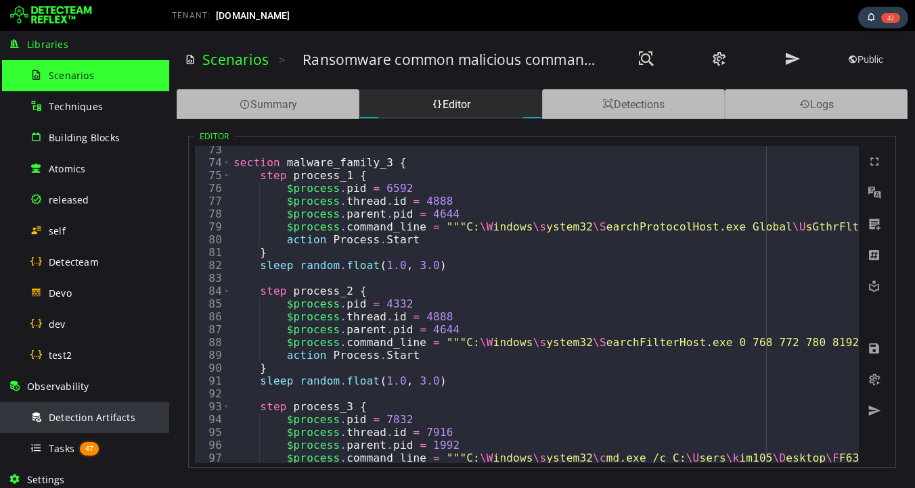
click at [68, 419] on span "Detection Artifacts" at bounding box center [92, 417] width 87 height 13
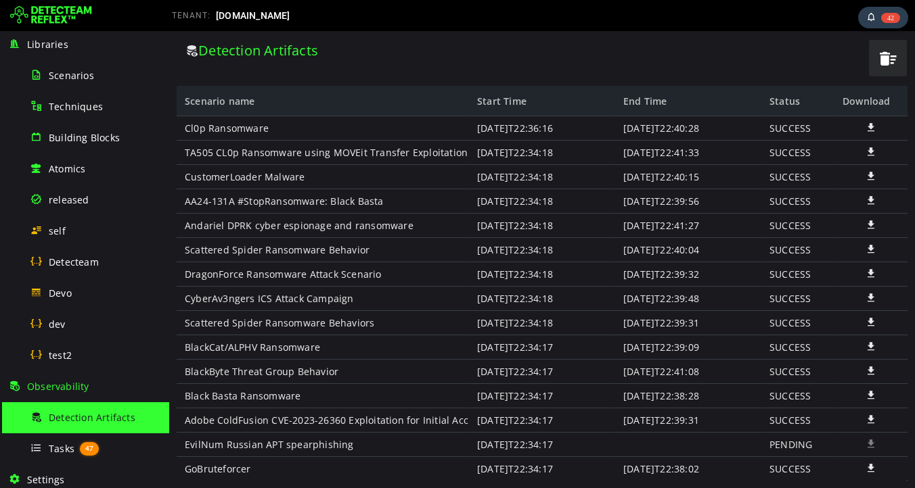
click at [869, 129] on span at bounding box center [871, 128] width 14 height 12
click at [70, 232] on div "self" at bounding box center [95, 231] width 131 height 30
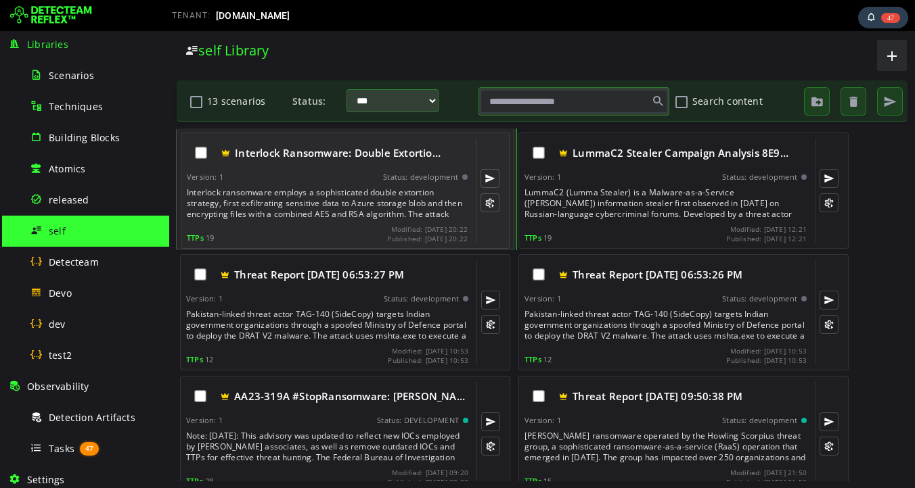
click at [292, 196] on div "Interlock ransomware employs a sophisticated double extortion strategy, first e…" at bounding box center [328, 203] width 283 height 32
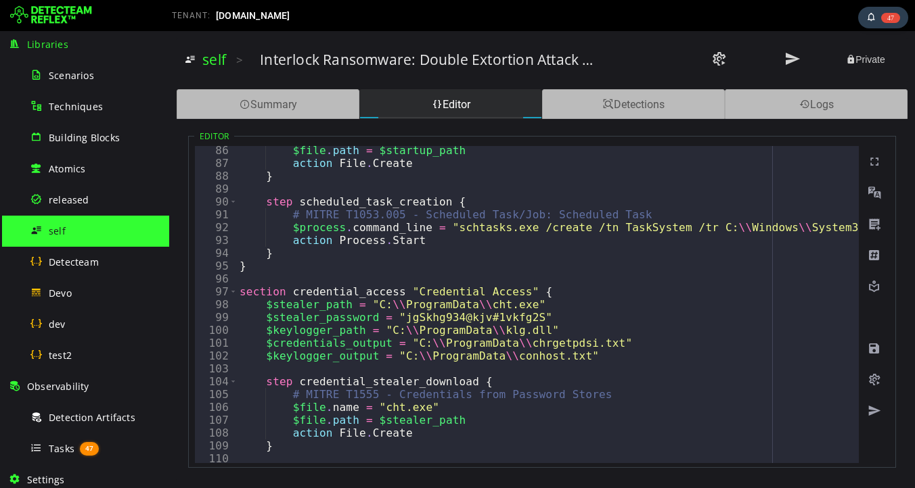
scroll to position [1095, 0]
